Goal: Task Accomplishment & Management: Complete application form

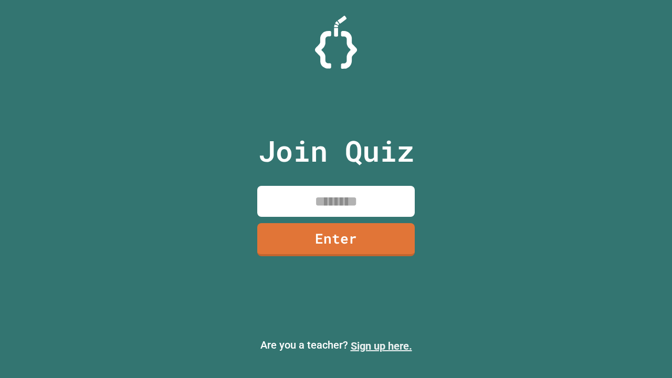
click at [381, 346] on link "Sign up here." at bounding box center [381, 346] width 61 height 13
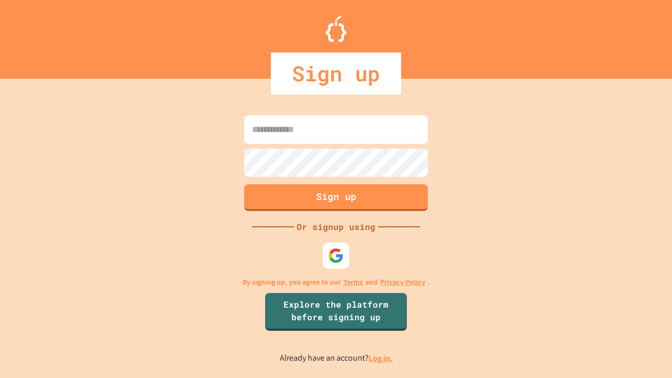
click at [381, 358] on link "Log in." at bounding box center [381, 358] width 24 height 11
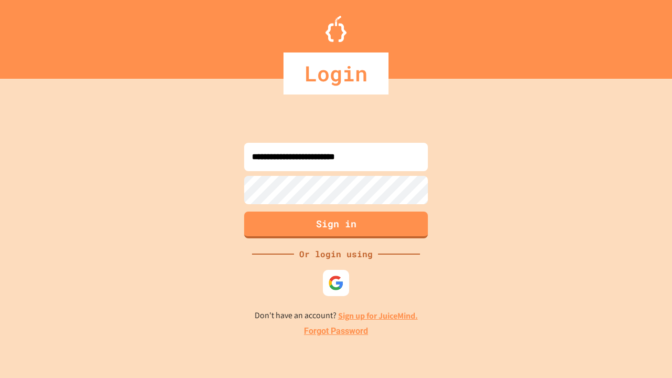
type input "**********"
